Goal: Task Accomplishment & Management: Complete application form

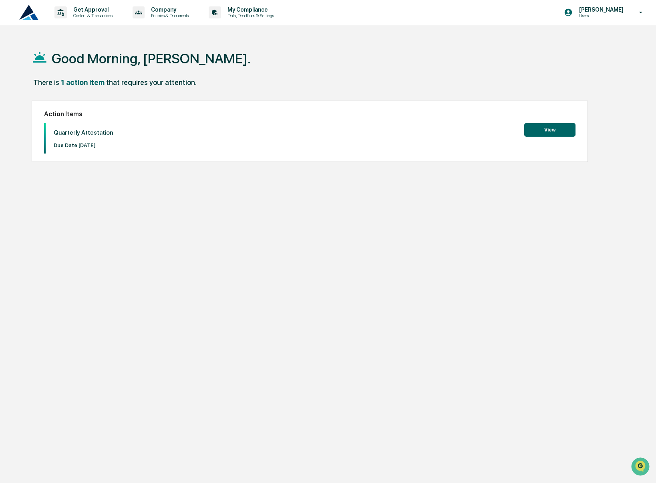
click at [541, 126] on button "View" at bounding box center [549, 130] width 51 height 14
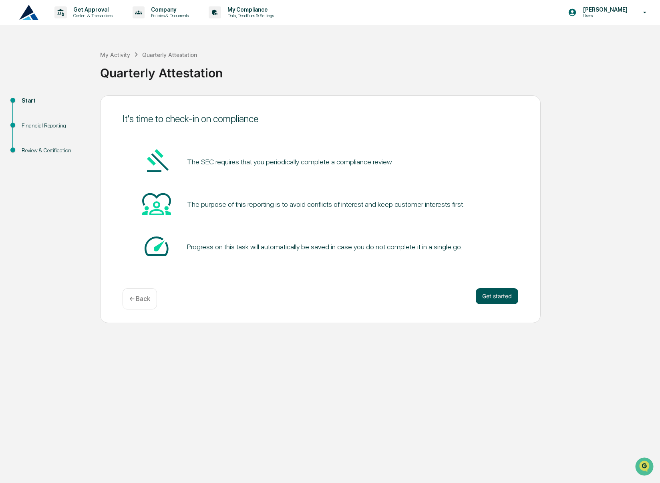
click at [496, 292] on button "Get started" at bounding box center [497, 296] width 42 height 16
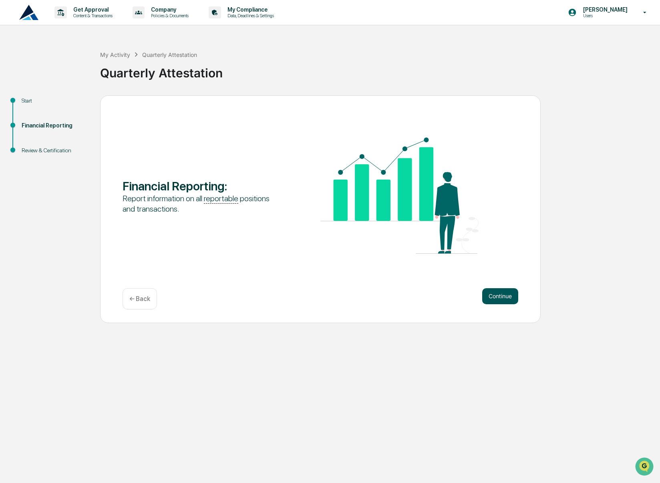
click at [496, 300] on button "Continue" at bounding box center [500, 296] width 36 height 16
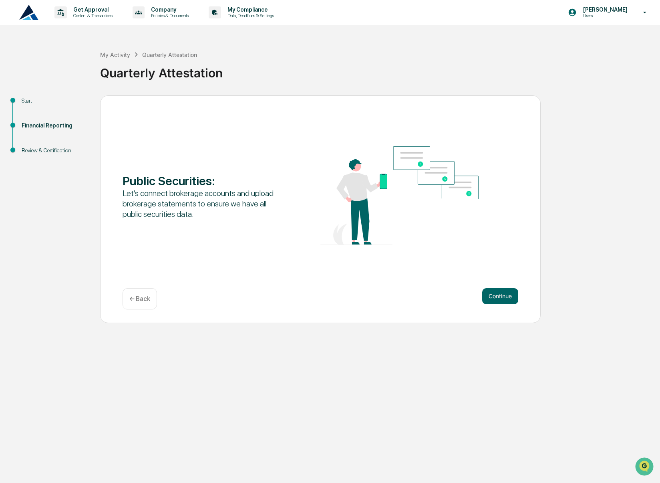
click at [496, 300] on button "Continue" at bounding box center [500, 296] width 36 height 16
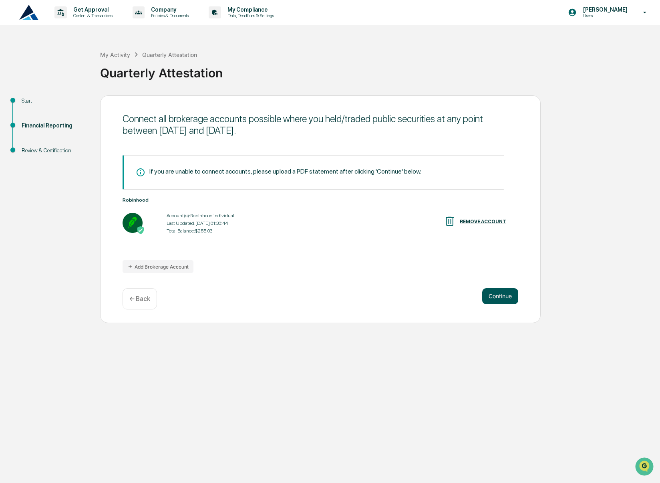
click at [496, 299] on button "Continue" at bounding box center [500, 296] width 36 height 16
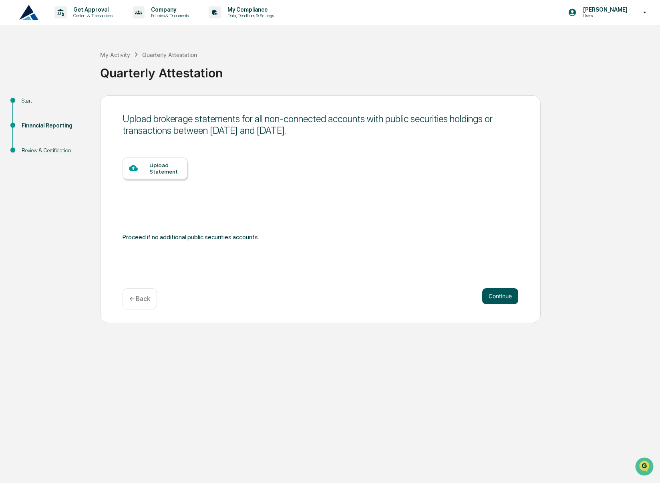
click at [496, 299] on button "Continue" at bounding box center [500, 296] width 36 height 16
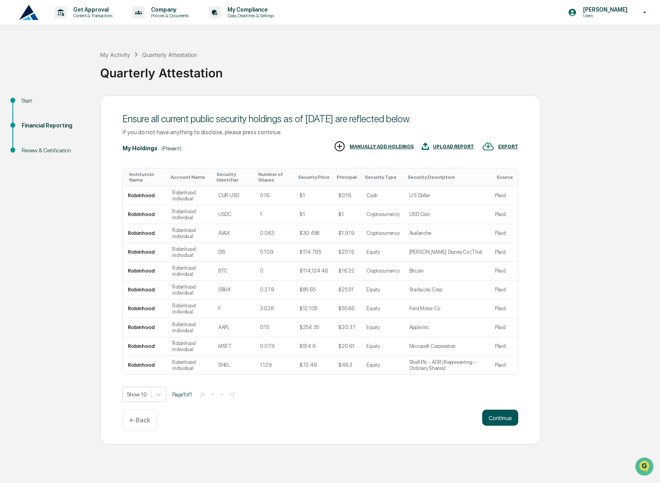
click at [499, 413] on button "Continue" at bounding box center [500, 417] width 36 height 16
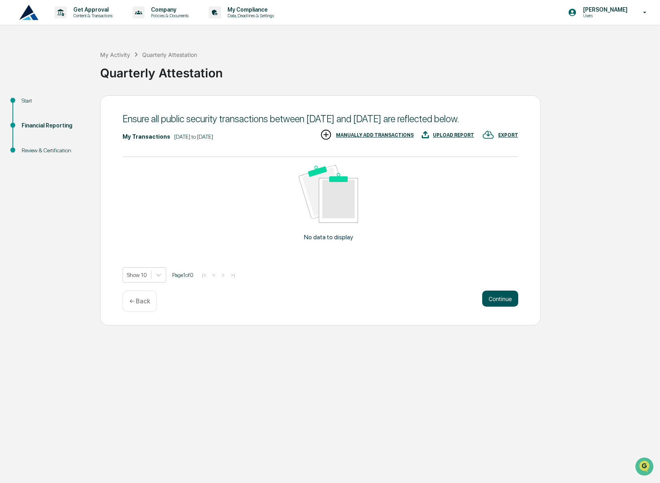
click at [508, 306] on button "Continue" at bounding box center [500, 298] width 36 height 16
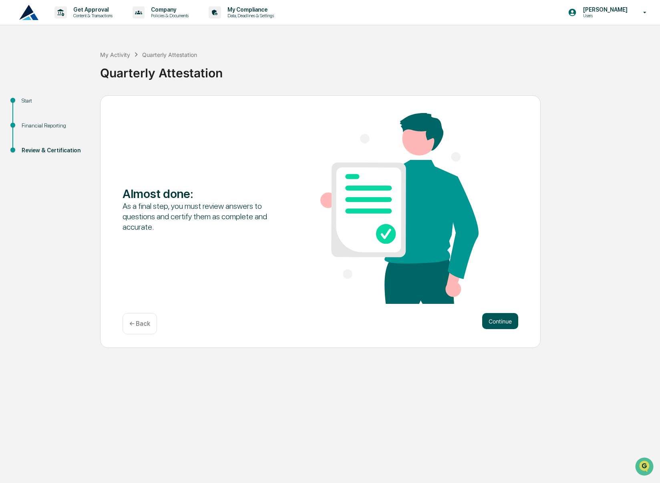
click at [507, 318] on button "Continue" at bounding box center [500, 321] width 36 height 16
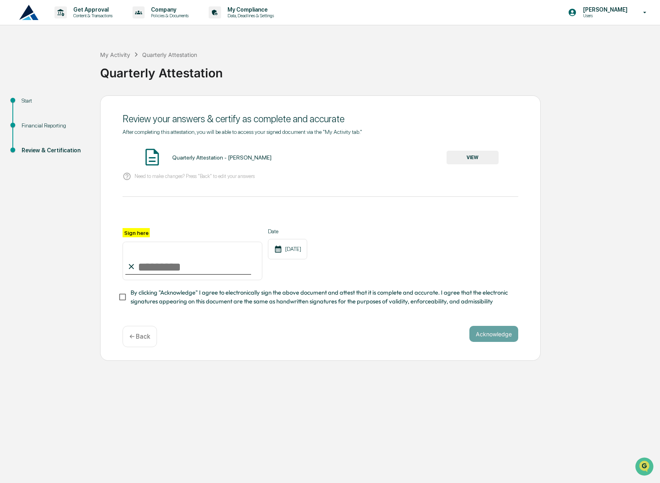
click at [178, 266] on input "Sign here" at bounding box center [193, 261] width 140 height 38
type input "**********"
click at [491, 336] on button "Acknowledge" at bounding box center [493, 334] width 49 height 16
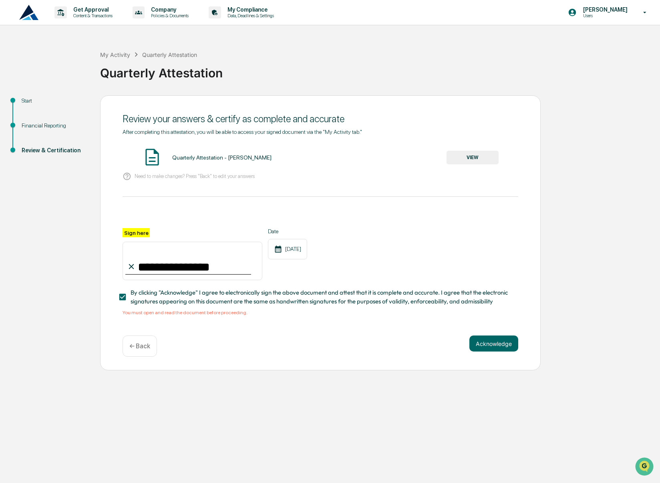
click at [473, 160] on button "VIEW" at bounding box center [473, 158] width 52 height 14
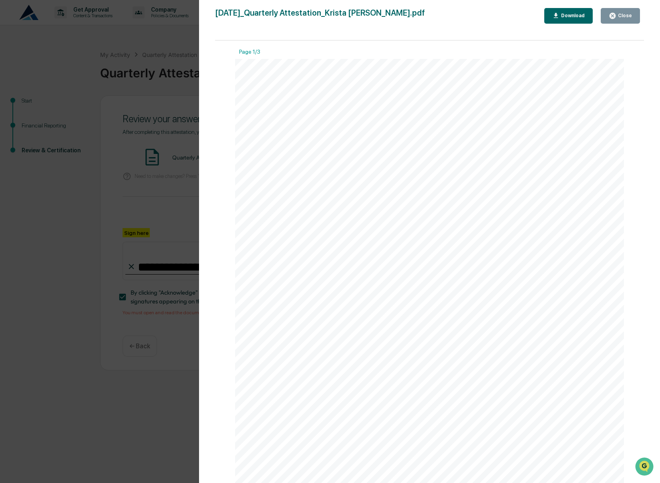
click at [624, 10] on button "Close" at bounding box center [620, 16] width 39 height 16
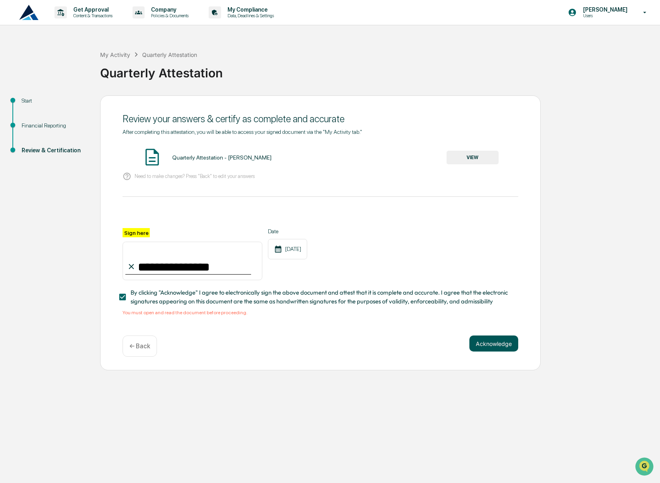
click at [484, 350] on button "Acknowledge" at bounding box center [493, 343] width 49 height 16
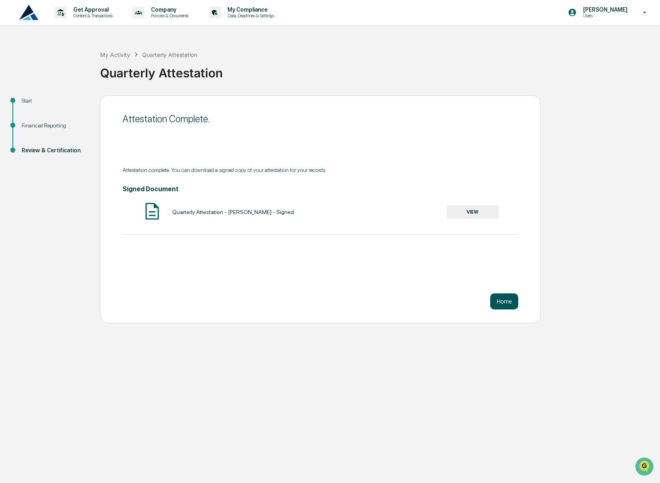
click at [505, 303] on button "Home" at bounding box center [504, 301] width 28 height 16
